Goal: Find contact information: Find contact information

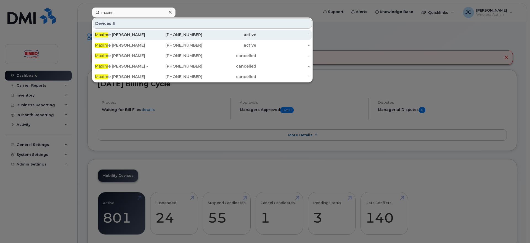
type input "maxim"
click at [116, 35] on div "Maxim e Rivard" at bounding box center [122, 35] width 54 height 6
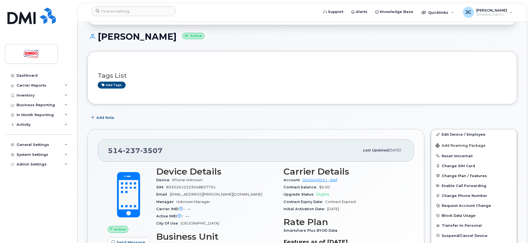
scroll to position [56, 0]
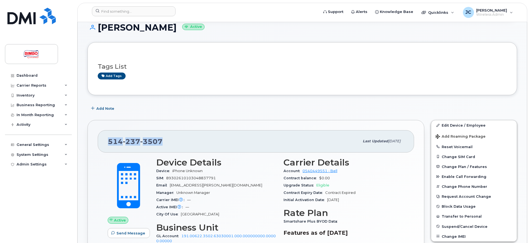
drag, startPoint x: 162, startPoint y: 141, endPoint x: 96, endPoint y: 141, distance: 65.2
click at [96, 141] on div "514 237 3507 Last updated Oct 01, 2024 Active Send Message 101.00 MB  used 0.00…" at bounding box center [256, 208] width 337 height 177
copy span "514 237 3507"
click at [123, 9] on input at bounding box center [134, 11] width 84 height 10
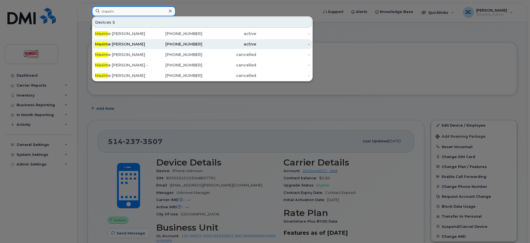
type input "maxim"
click at [122, 43] on div "Maxim e Rivard" at bounding box center [122, 44] width 54 height 6
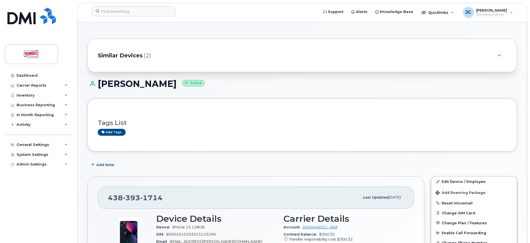
scroll to position [85, 0]
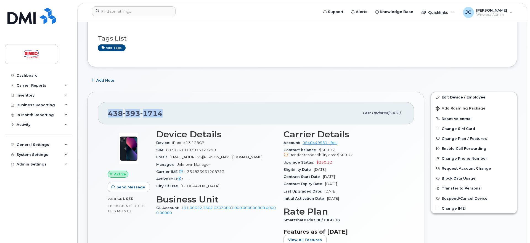
drag, startPoint x: 165, startPoint y: 116, endPoint x: 104, endPoint y: 116, distance: 60.8
click at [104, 116] on div "[PHONE_NUMBER] Last updated [DATE]" at bounding box center [256, 113] width 317 height 22
copy span "[PHONE_NUMBER]"
